Goal: Information Seeking & Learning: Learn about a topic

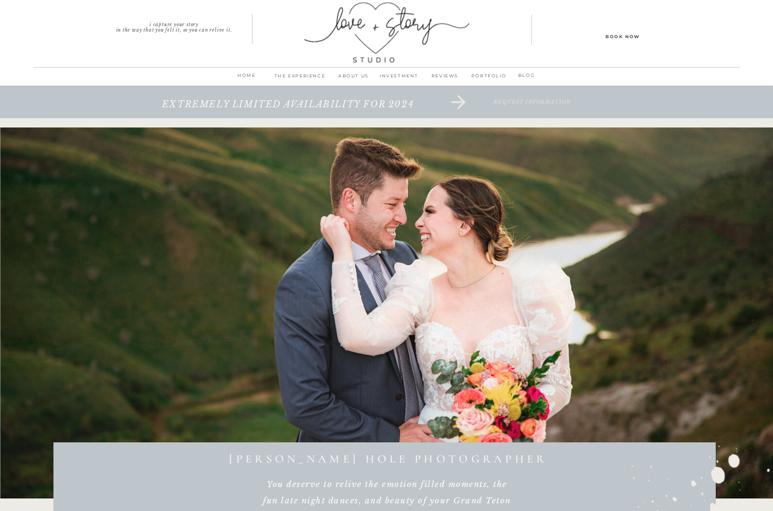
click at [493, 76] on p "PORTFOLIO" at bounding box center [489, 78] width 42 height 15
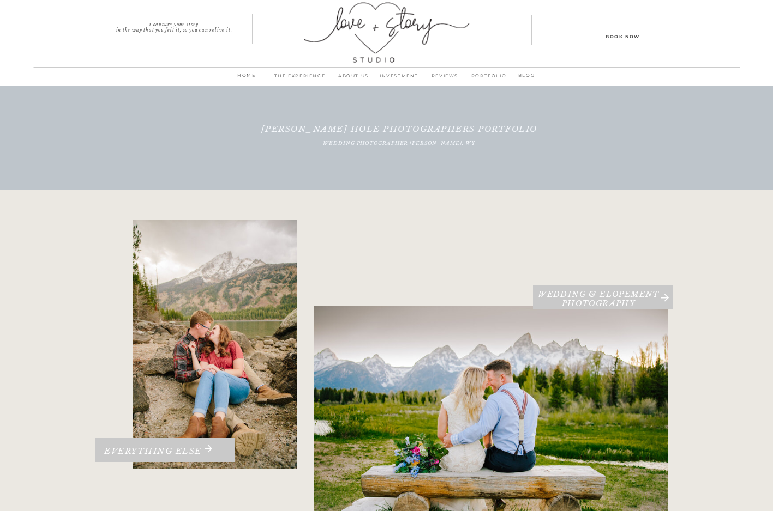
click at [402, 79] on p "INVESTMENT" at bounding box center [399, 78] width 46 height 15
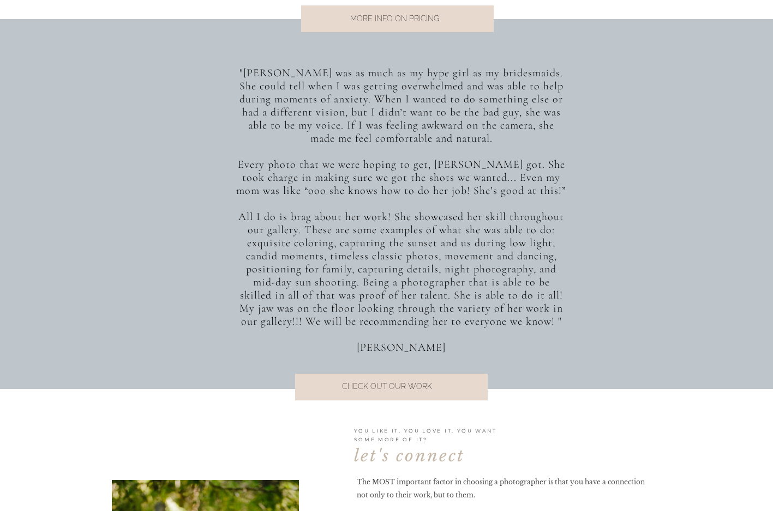
scroll to position [927, 0]
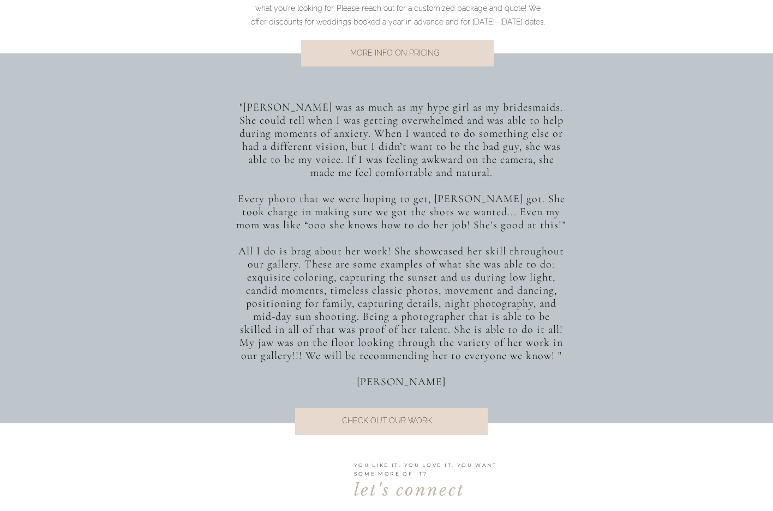
click at [421, 52] on p "MORE INFO ON PRICING" at bounding box center [394, 53] width 221 height 15
